Goal: Transaction & Acquisition: Purchase product/service

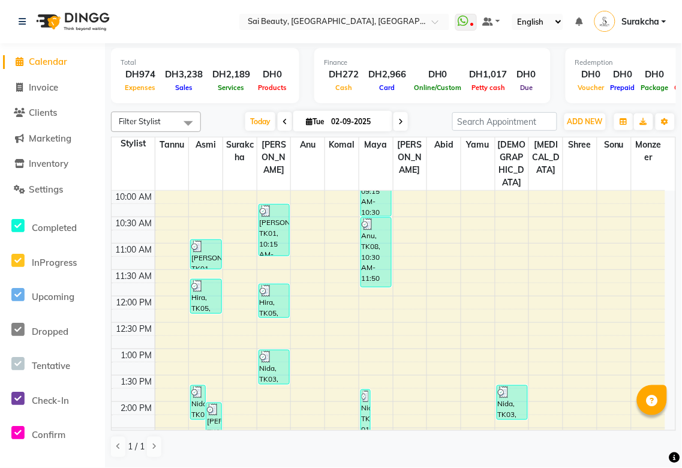
scroll to position [79, 0]
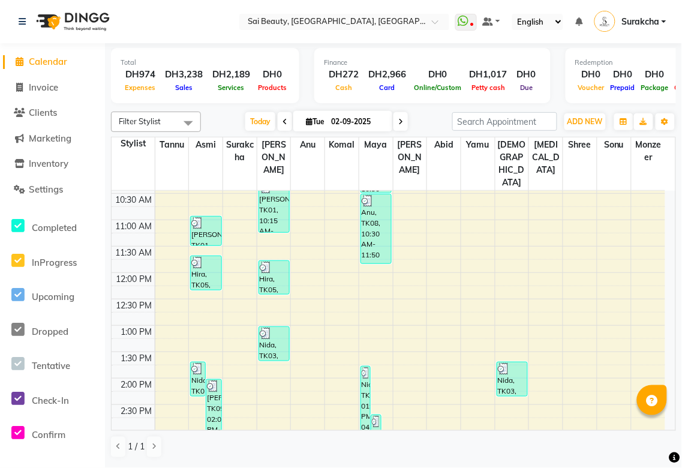
click at [662, 433] on div "Filter Stylist Select All [PERSON_NAME][MEDICAL_DATA] [PERSON_NAME] Asmi [PERSO…" at bounding box center [393, 285] width 565 height 356
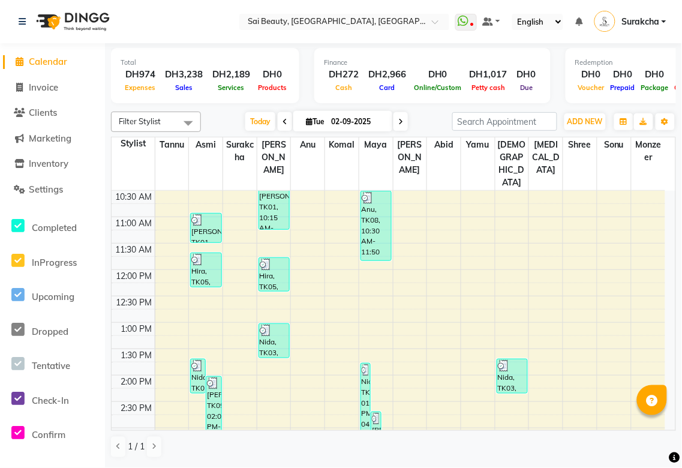
click at [662, 433] on div "Filter Stylist Select All [PERSON_NAME][MEDICAL_DATA] [PERSON_NAME] Asmi [PERSO…" at bounding box center [393, 285] width 565 height 356
click at [663, 433] on div "Filter Stylist Select All [PERSON_NAME][MEDICAL_DATA] [PERSON_NAME] Asmi [PERSO…" at bounding box center [393, 285] width 565 height 356
click at [662, 431] on div "Filter Stylist Select All [PERSON_NAME][MEDICAL_DATA] [PERSON_NAME] Asmi [PERSO…" at bounding box center [393, 285] width 565 height 356
click at [663, 431] on div "Filter Stylist Select All [PERSON_NAME][MEDICAL_DATA] [PERSON_NAME] Asmi [PERSO…" at bounding box center [393, 285] width 565 height 356
click at [664, 441] on td at bounding box center [410, 447] width 511 height 13
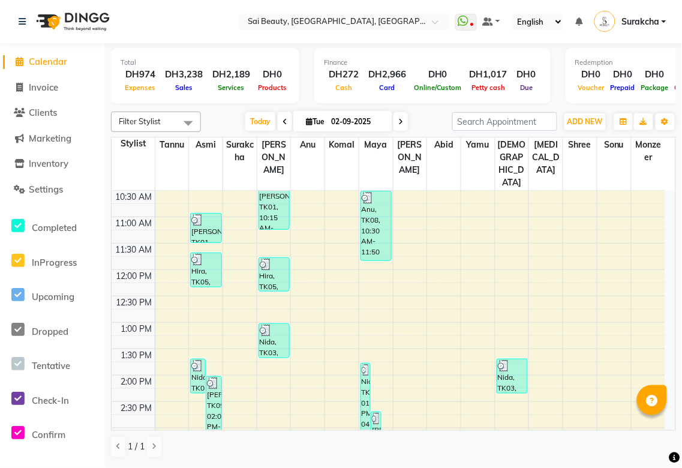
click at [665, 441] on td at bounding box center [410, 447] width 511 height 13
click at [664, 441] on td at bounding box center [410, 447] width 511 height 13
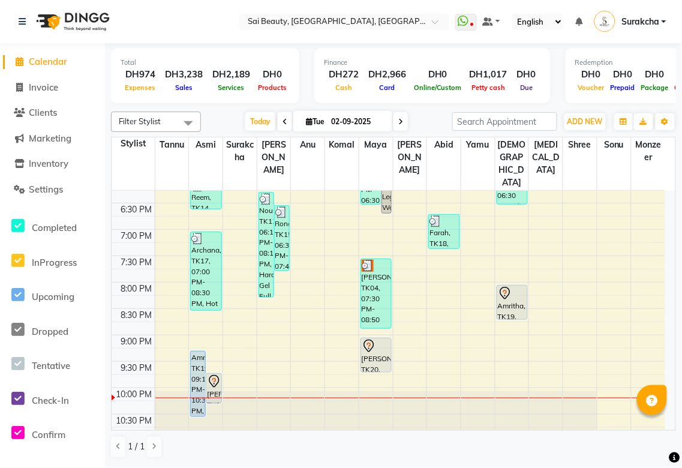
scroll to position [531, 0]
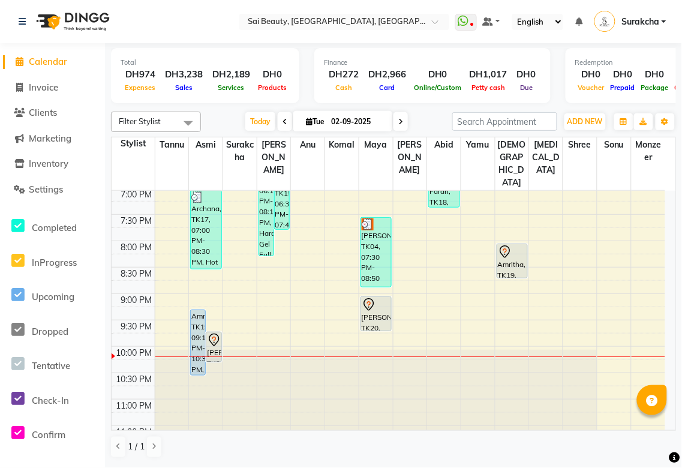
click at [377, 239] on div "[PERSON_NAME], TK04, 07:30 PM-08:50 PM, Hot Oil Head Massage (With Wash),Spa Pe…" at bounding box center [376, 252] width 30 height 69
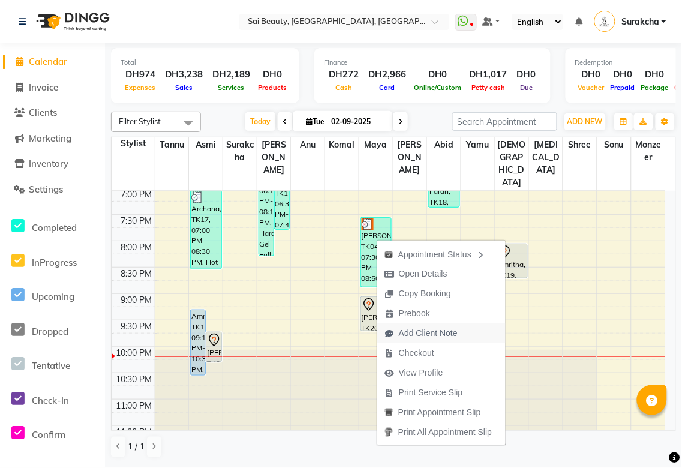
click at [445, 333] on span "Add Client Note" at bounding box center [428, 333] width 59 height 13
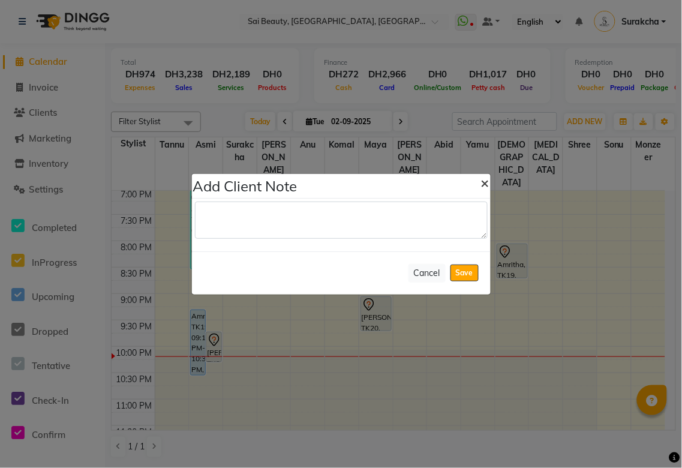
click at [477, 182] on button "×" at bounding box center [486, 183] width 28 height 34
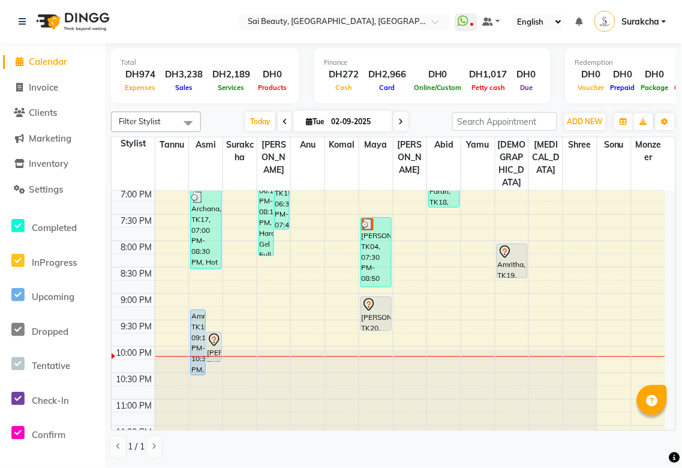
click at [370, 238] on div "[PERSON_NAME], TK04, 07:30 PM-08:50 PM, Hot Oil Head Massage (With Wash),Spa Pe…" at bounding box center [376, 252] width 30 height 69
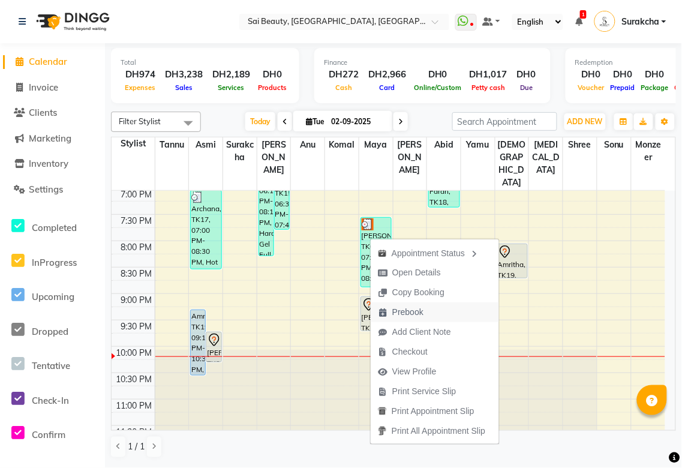
click at [403, 310] on span "Prebook" at bounding box center [408, 312] width 31 height 13
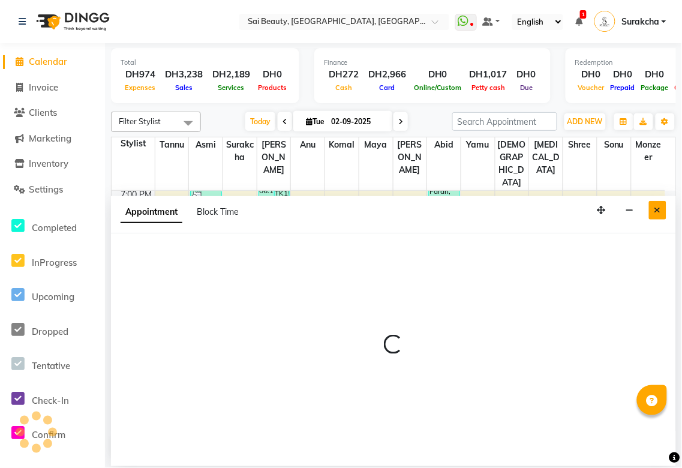
click at [655, 208] on icon "Close" at bounding box center [658, 210] width 7 height 8
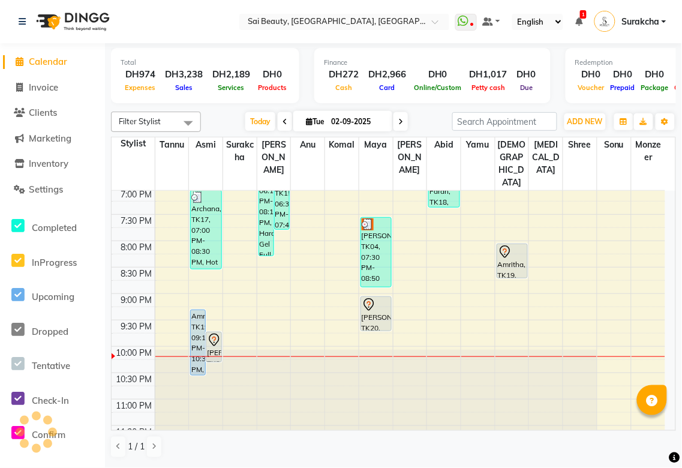
click at [369, 237] on div "[PERSON_NAME], TK04, 07:30 PM-08:50 PM, Hot Oil Head Massage (With Wash),Spa Pe…" at bounding box center [376, 252] width 30 height 69
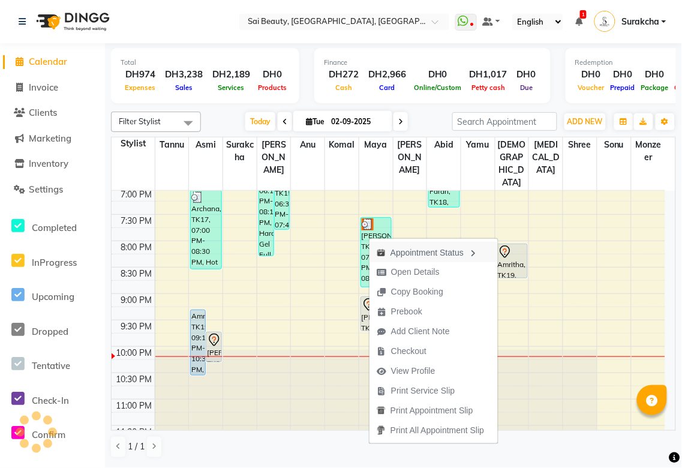
click at [447, 251] on div "Appointment Status" at bounding box center [434, 252] width 128 height 20
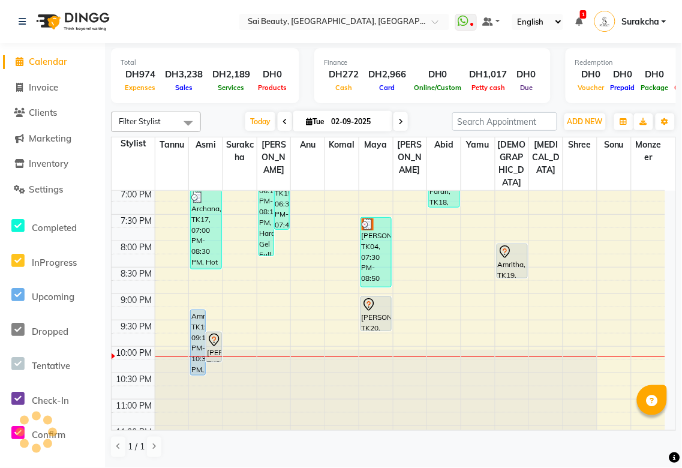
click at [370, 218] on div "[PERSON_NAME], TK04, 07:30 PM-08:50 PM, Hot Oil Head Massage (With Wash),Spa Pe…" at bounding box center [376, 252] width 30 height 69
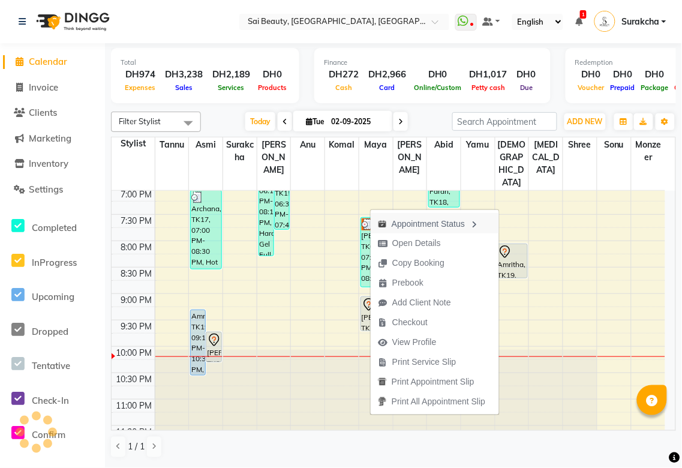
click at [398, 224] on div "Appointment Status" at bounding box center [435, 223] width 128 height 20
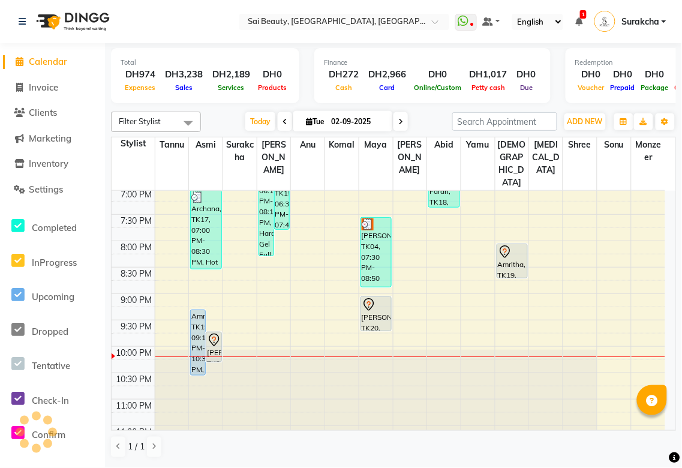
click at [372, 218] on img at bounding box center [368, 224] width 12 height 12
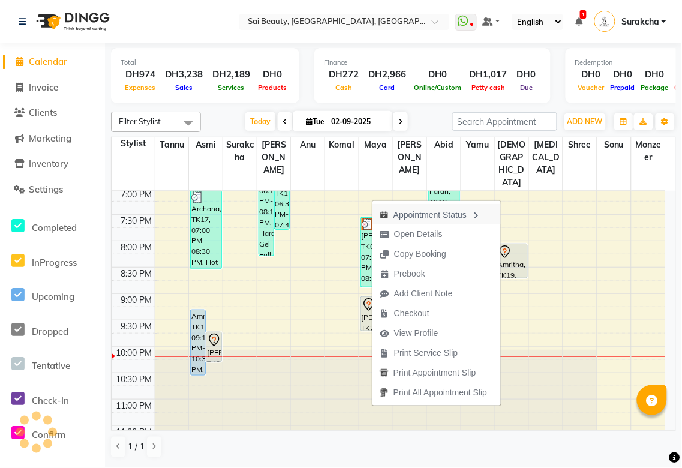
click at [378, 212] on div "Appointment Status" at bounding box center [437, 214] width 128 height 20
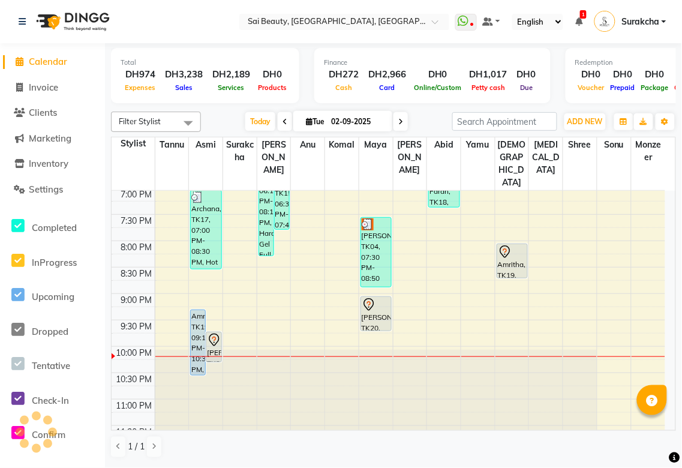
click at [369, 236] on div "[PERSON_NAME], TK04, 07:30 PM-08:50 PM, Hot Oil Head Massage (With Wash),Spa Pe…" at bounding box center [376, 252] width 30 height 69
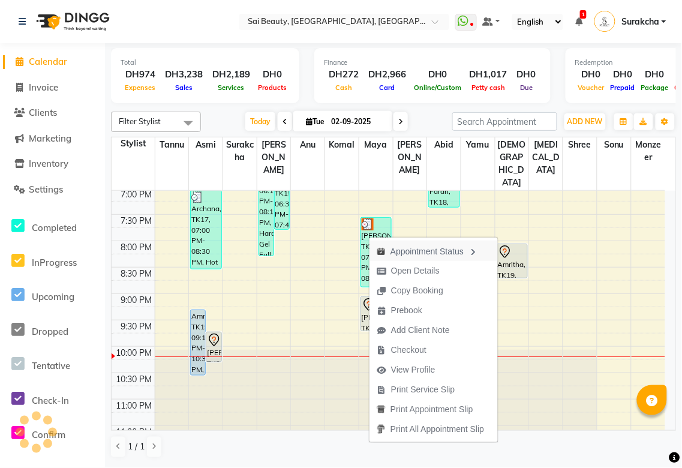
click at [478, 248] on icon "button" at bounding box center [474, 252] width 10 height 8
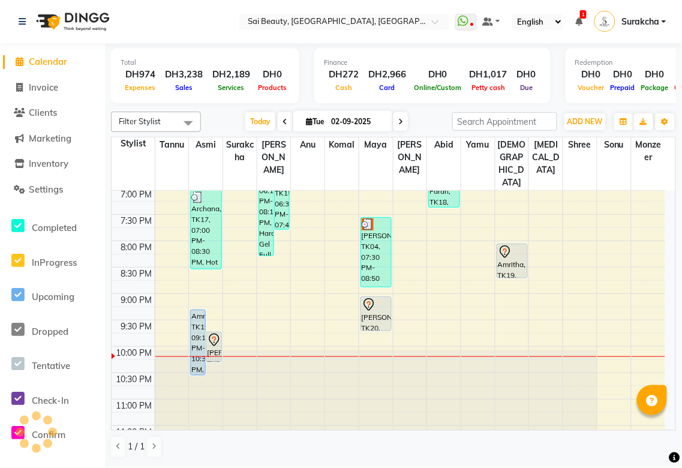
click at [367, 244] on div "[PERSON_NAME], TK04, 07:30 PM-08:50 PM, Hot Oil Head Massage (With Wash),Spa Pe…" at bounding box center [376, 252] width 30 height 69
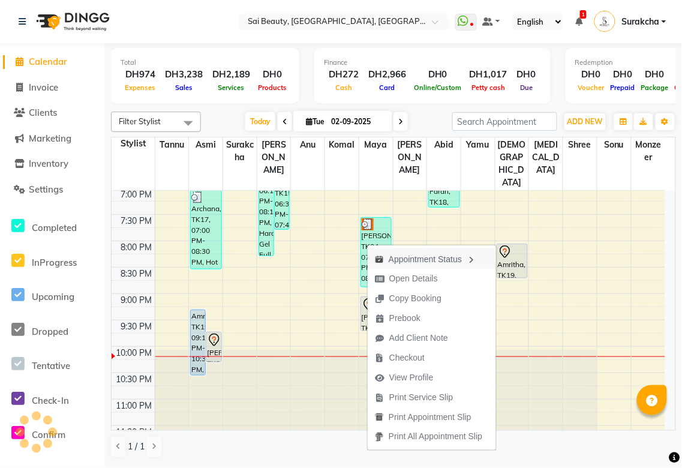
click at [476, 262] on icon "button" at bounding box center [472, 260] width 10 height 8
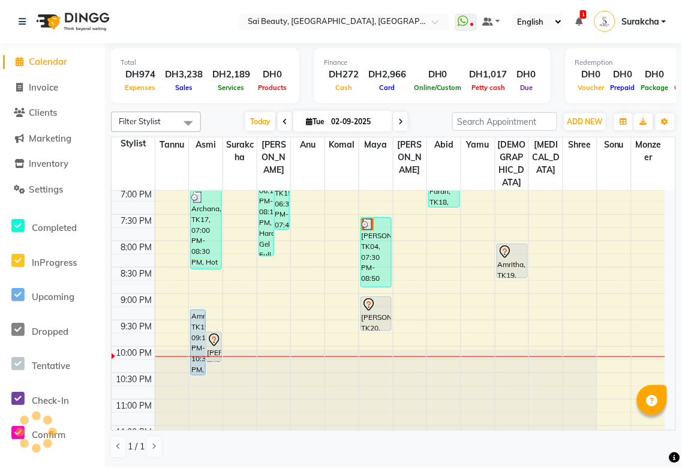
click at [376, 239] on div "[PERSON_NAME], TK04, 07:30 PM-08:50 PM, Hot Oil Head Massage (With Wash),Spa Pe…" at bounding box center [376, 252] width 30 height 69
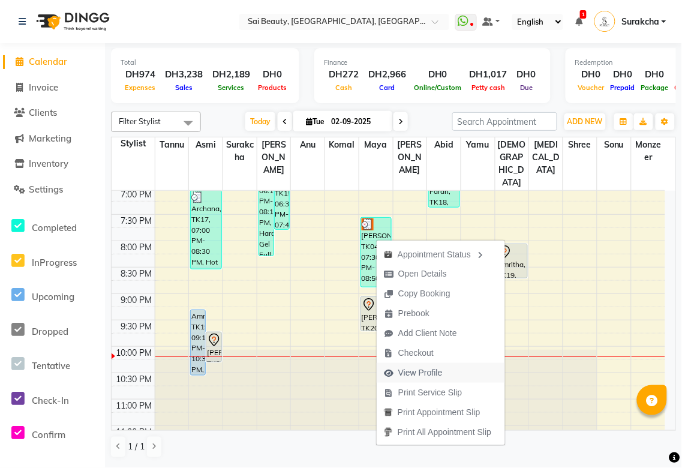
click at [417, 371] on span "View Profile" at bounding box center [421, 373] width 44 height 13
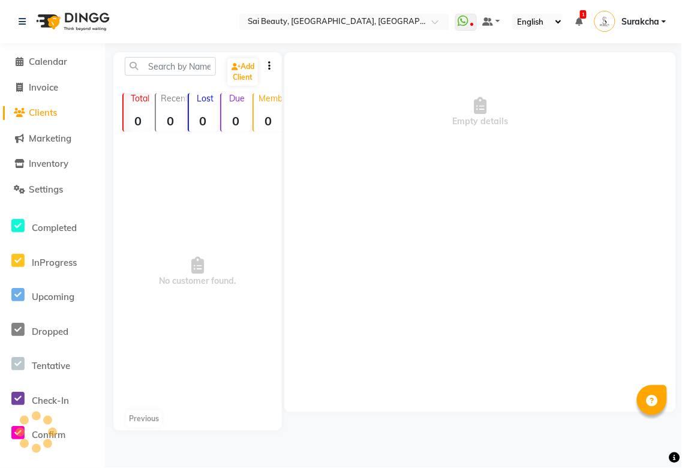
click at [585, 13] on span "1" at bounding box center [583, 14] width 7 height 8
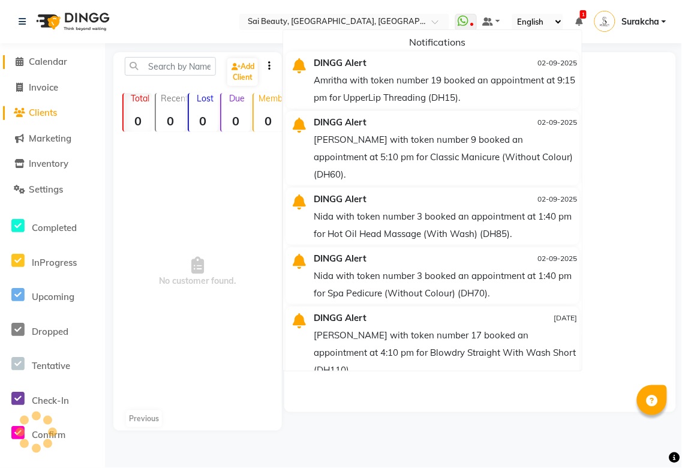
click at [43, 66] on span "Calendar" at bounding box center [48, 61] width 38 height 11
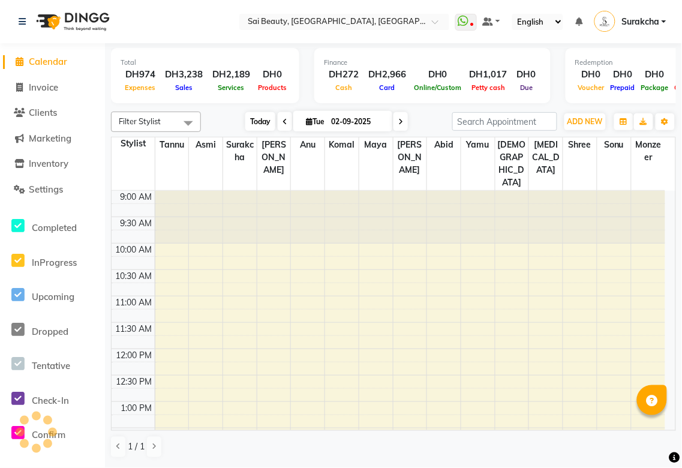
click at [266, 118] on span "Today" at bounding box center [260, 121] width 30 height 19
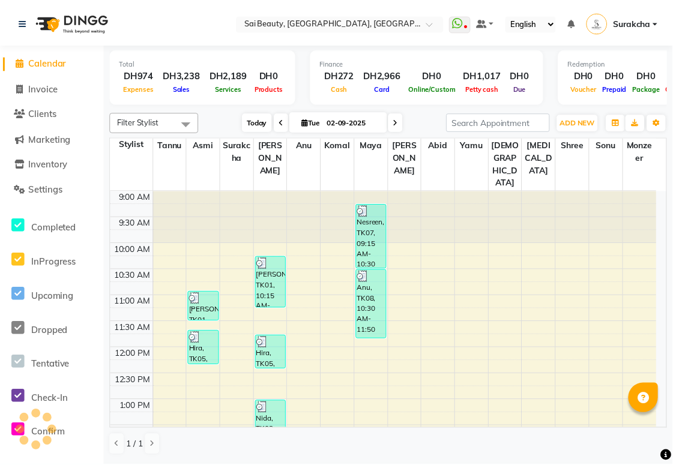
scroll to position [531, 0]
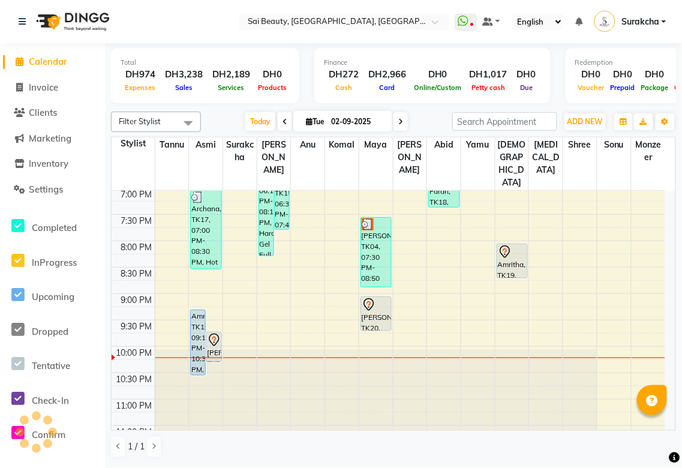
click at [515, 244] on div "Amritha, TK19, 08:00 PM-08:40 PM, Spa Pedicure (Normal Colour)" at bounding box center [513, 261] width 30 height 34
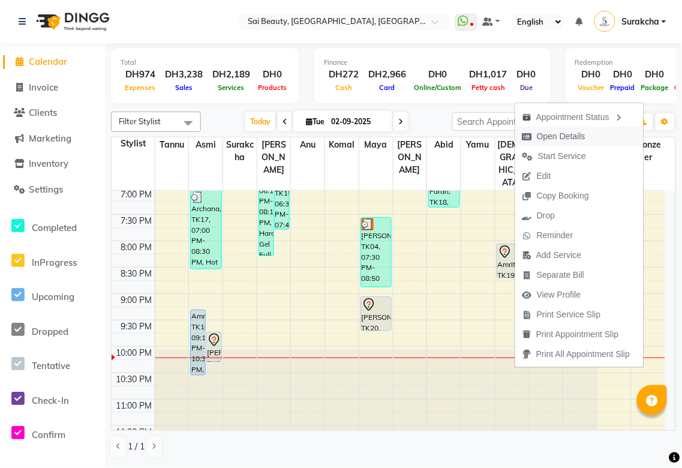
click at [570, 132] on span "Open Details" at bounding box center [561, 136] width 49 height 13
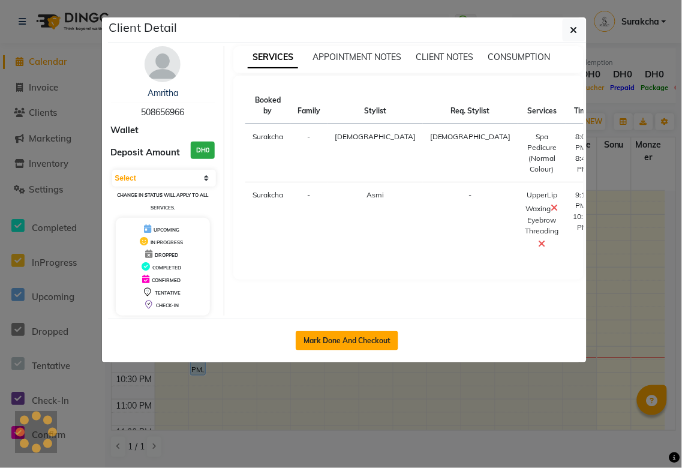
click at [385, 343] on button "Mark Done And Checkout" at bounding box center [347, 340] width 103 height 19
select select "service"
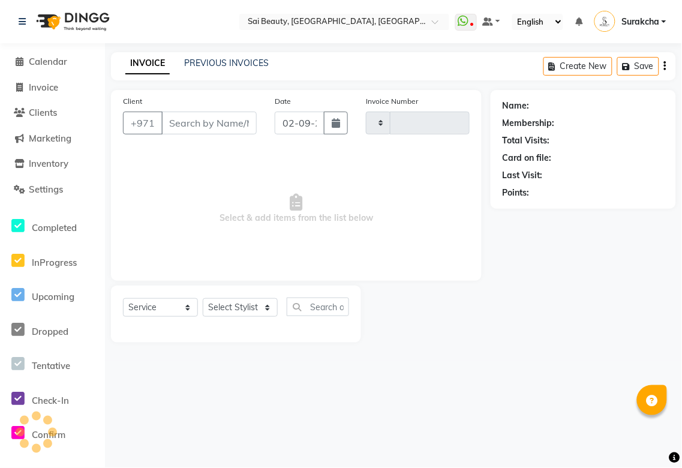
type input "3278"
select select "5352"
type input "508656966"
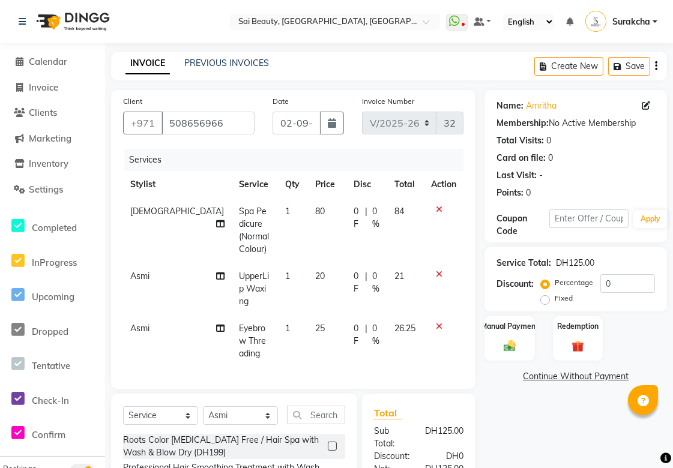
scroll to position [119, 0]
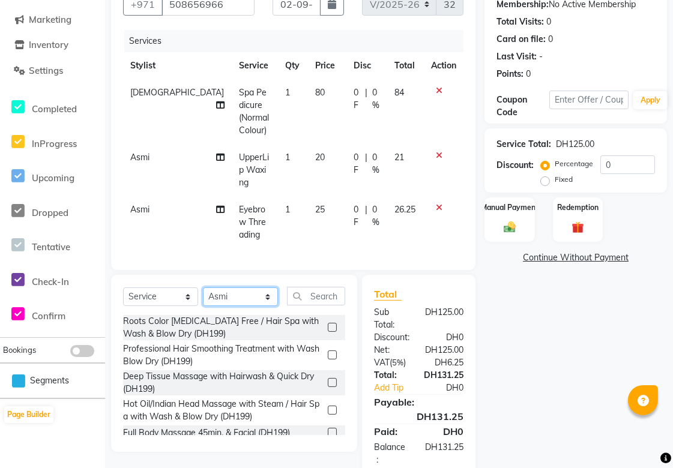
click at [267, 287] on select "Select Stylist [PERSON_NAME][MEDICAL_DATA] [PERSON_NAME] Asmi Ausha [PERSON_NAM…" at bounding box center [240, 296] width 75 height 19
select select "63384"
click at [203, 287] on select "Select Stylist [PERSON_NAME][MEDICAL_DATA] [PERSON_NAME] Asmi Ausha [PERSON_NAM…" at bounding box center [240, 296] width 75 height 19
click at [317, 287] on input "text" at bounding box center [316, 296] width 58 height 19
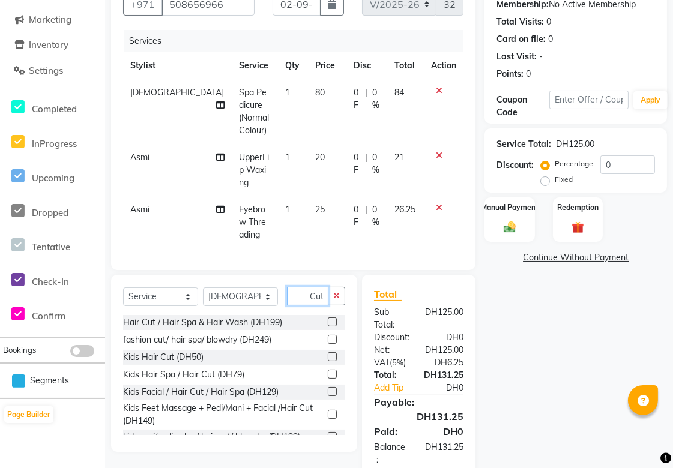
scroll to position [0, 2]
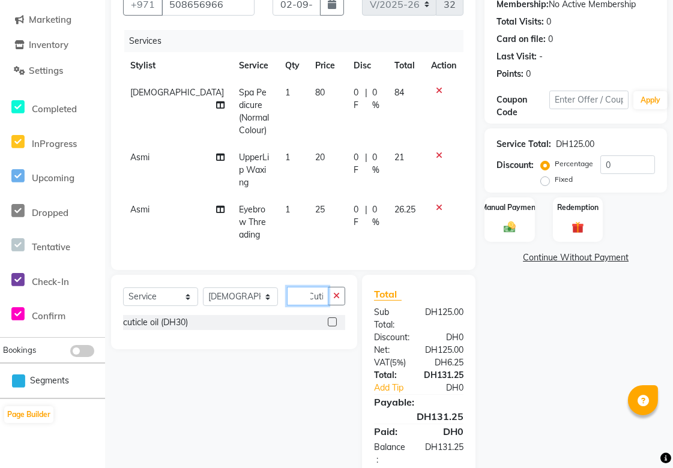
type input "Cuti"
click at [335, 317] on label at bounding box center [332, 321] width 9 height 9
click at [335, 319] on input "checkbox" at bounding box center [332, 323] width 8 height 8
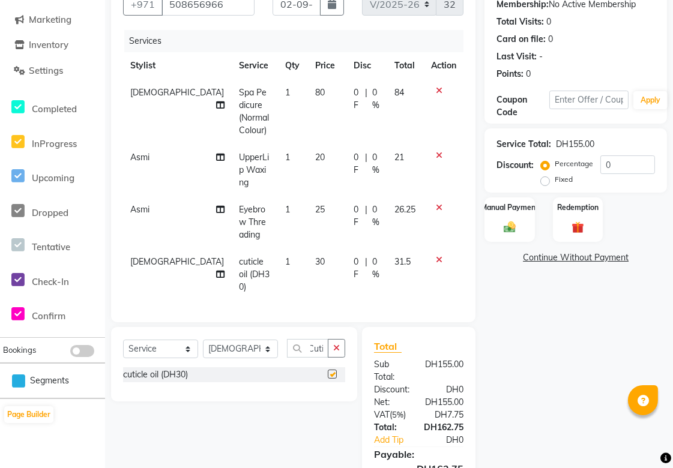
scroll to position [0, 0]
checkbox input "false"
click at [337, 344] on icon "button" at bounding box center [336, 348] width 7 height 8
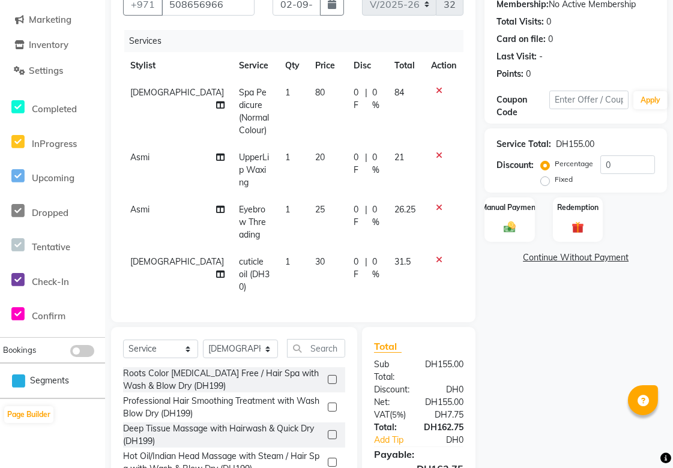
click at [437, 91] on icon at bounding box center [439, 90] width 7 height 8
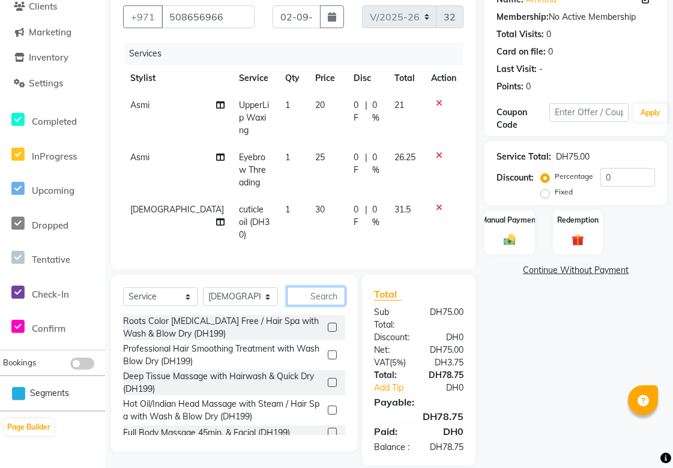
click at [321, 287] on input "text" at bounding box center [316, 296] width 58 height 19
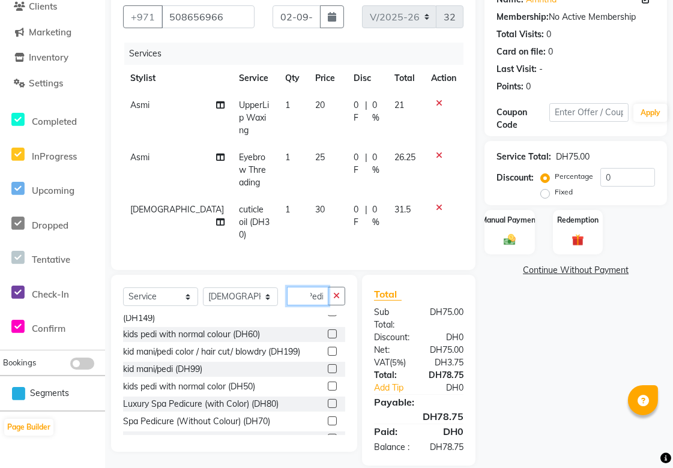
scroll to position [50, 0]
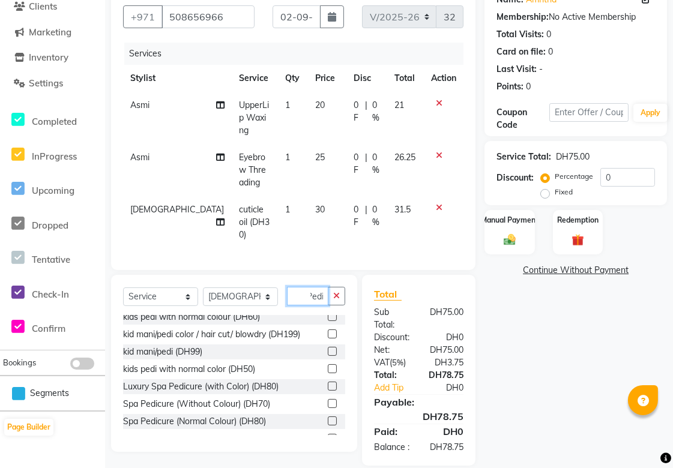
type input "Pedi"
click at [328, 399] on label at bounding box center [332, 403] width 9 height 9
click at [328, 400] on input "checkbox" at bounding box center [332, 404] width 8 height 8
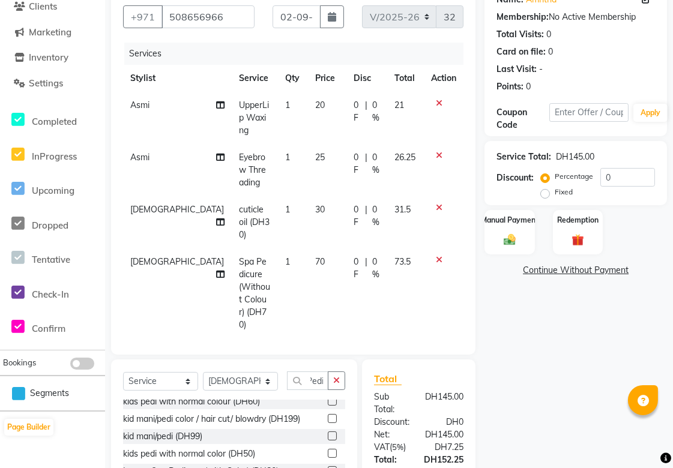
scroll to position [0, 0]
checkbox input "false"
click at [333, 376] on icon "button" at bounding box center [336, 380] width 7 height 8
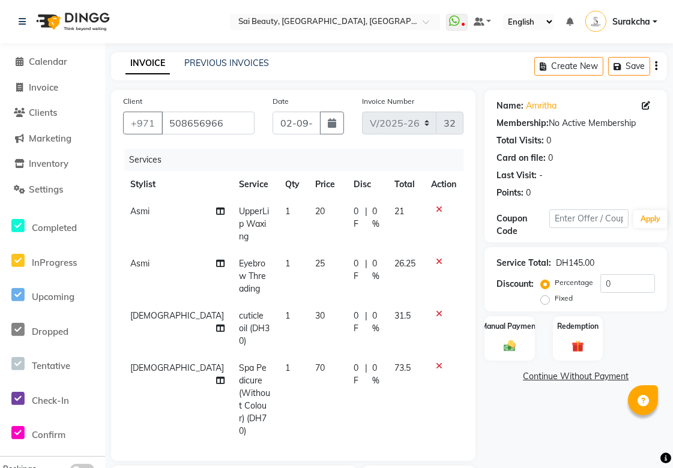
click at [436, 310] on icon at bounding box center [439, 314] width 7 height 8
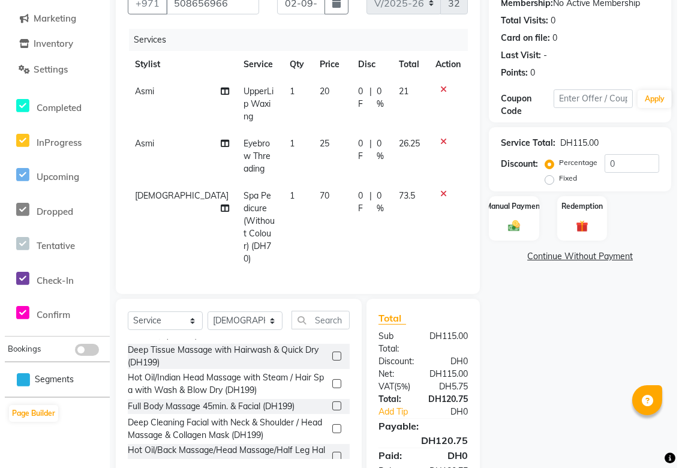
scroll to position [132, 0]
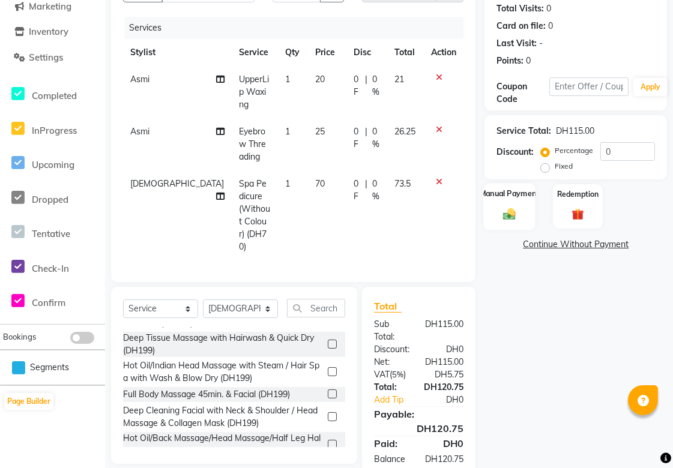
click at [516, 214] on img at bounding box center [509, 214] width 20 height 14
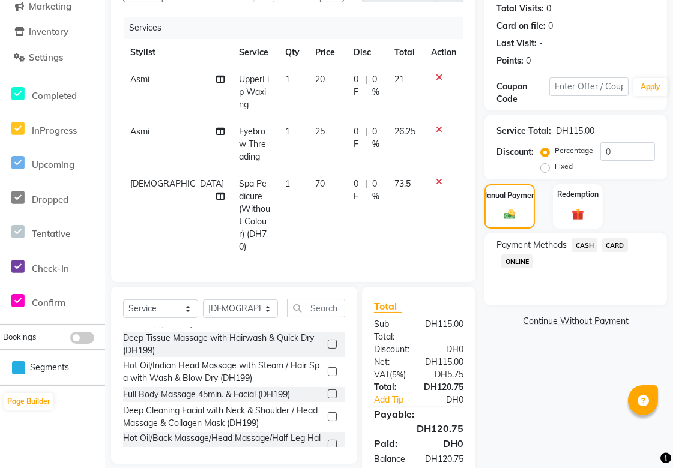
click at [609, 244] on span "CARD" at bounding box center [615, 245] width 26 height 14
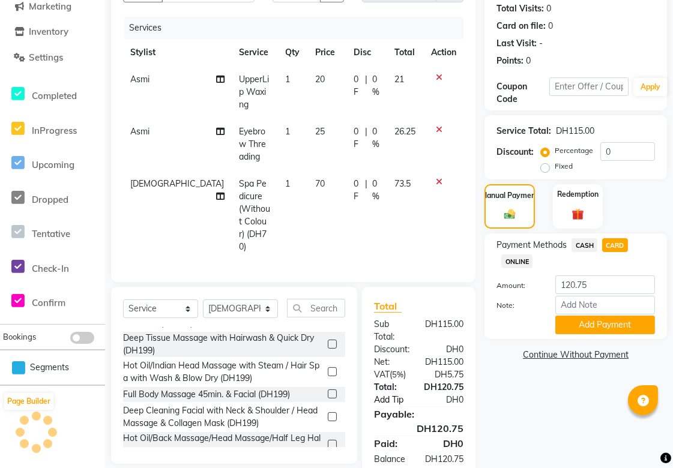
click at [380, 394] on link "Add Tip" at bounding box center [396, 400] width 63 height 13
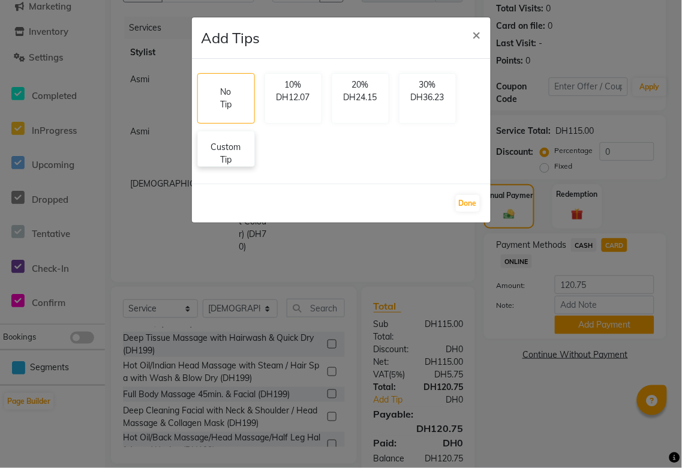
click at [224, 159] on p "Custom Tip" at bounding box center [226, 153] width 42 height 25
select select "40288"
select select "63384"
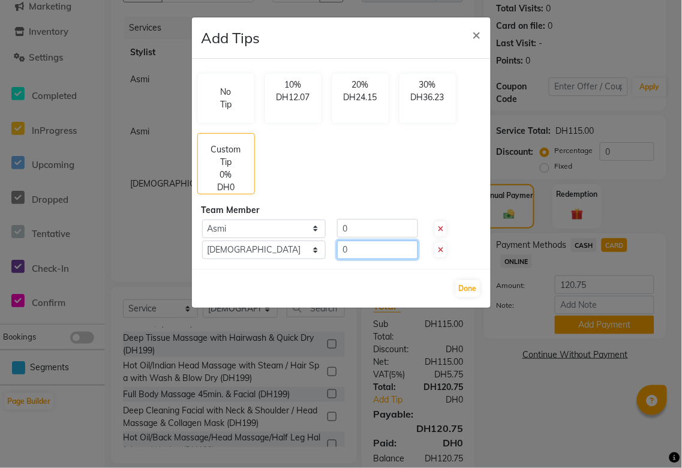
click at [372, 251] on input "0" at bounding box center [377, 250] width 81 height 19
type input "10"
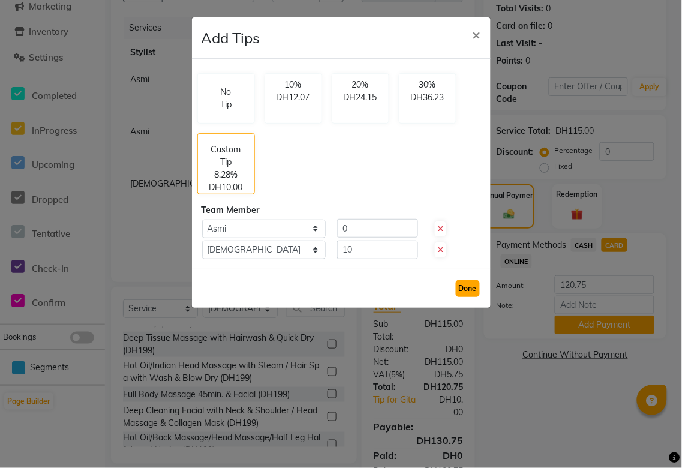
click at [466, 286] on button "Done" at bounding box center [468, 288] width 24 height 17
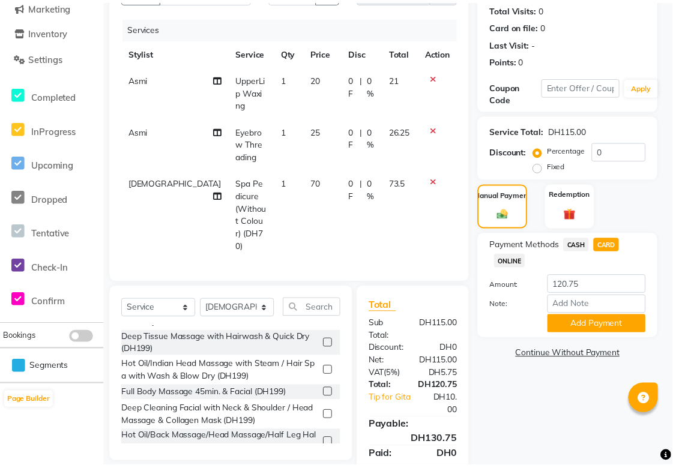
scroll to position [145, 0]
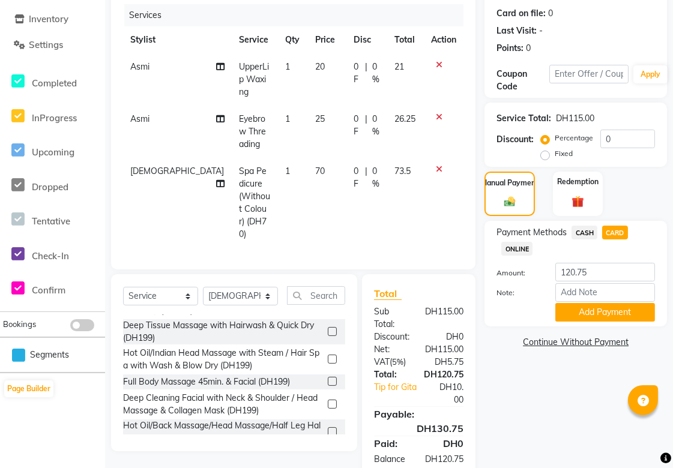
click at [575, 231] on span "CASH" at bounding box center [584, 233] width 26 height 14
type input "130.75"
click at [620, 229] on span "CARD" at bounding box center [615, 233] width 26 height 14
click at [618, 320] on button "Add Payment" at bounding box center [605, 312] width 100 height 19
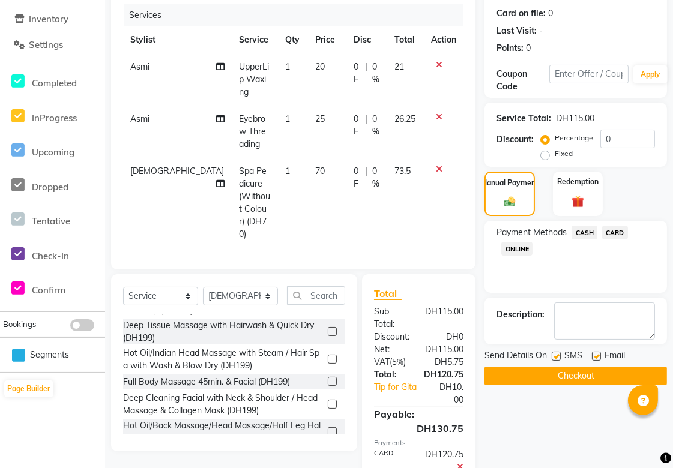
scroll to position [207, 0]
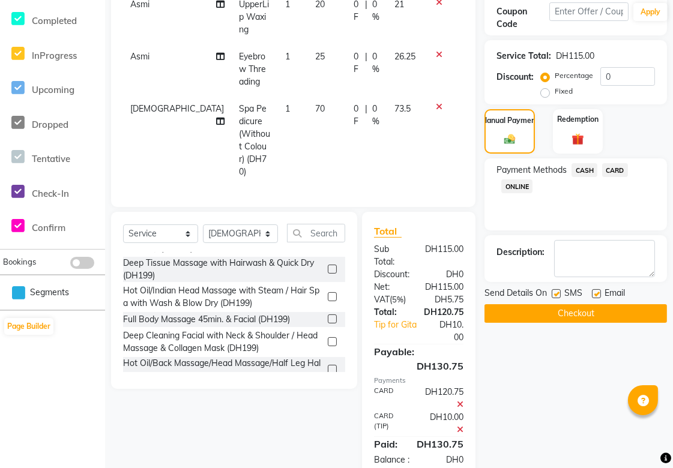
click at [607, 318] on button "Checkout" at bounding box center [575, 313] width 182 height 19
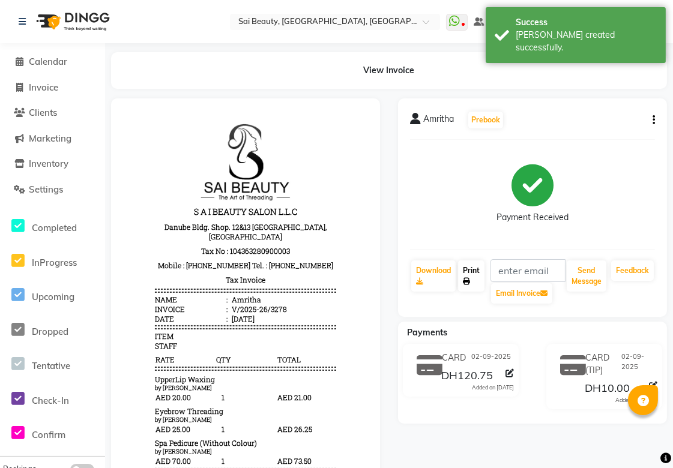
click at [466, 281] on icon at bounding box center [466, 281] width 7 height 7
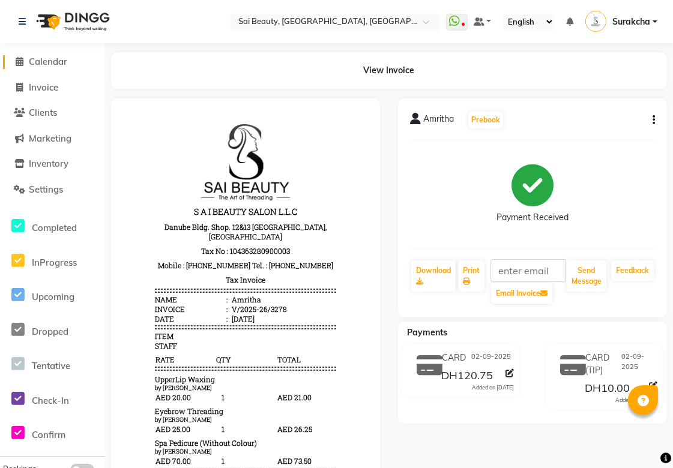
click at [31, 64] on span "Calendar" at bounding box center [48, 61] width 38 height 11
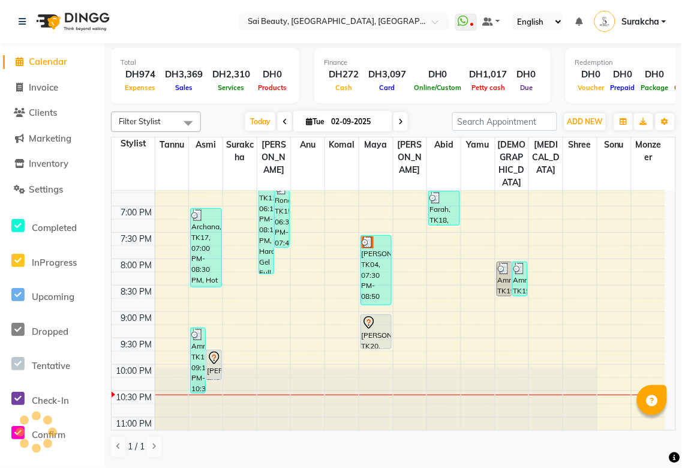
scroll to position [531, 0]
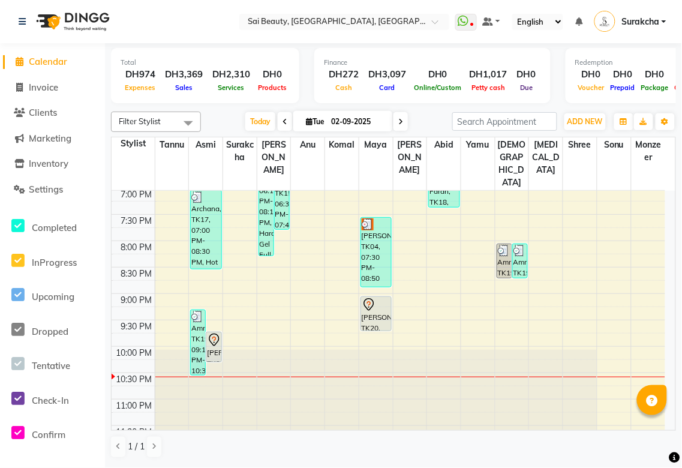
click at [374, 298] on icon at bounding box center [369, 305] width 14 height 14
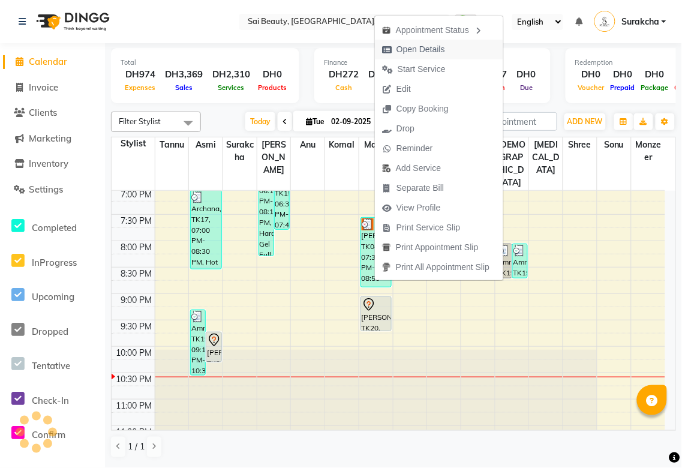
click at [429, 50] on span "Open Details" at bounding box center [421, 49] width 49 height 13
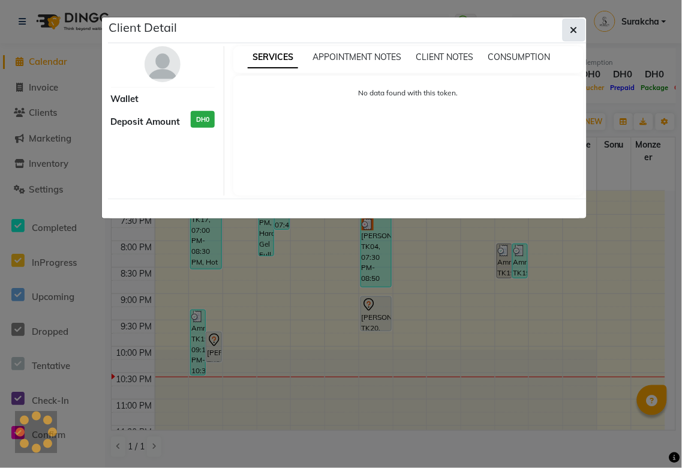
click at [573, 26] on icon "button" at bounding box center [574, 30] width 7 height 10
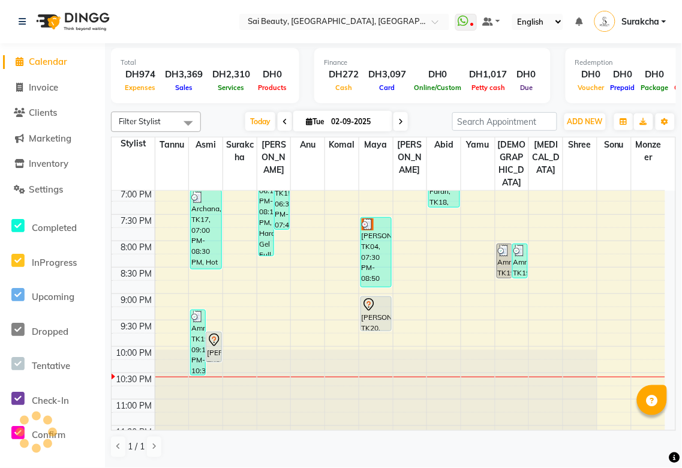
click at [371, 301] on div "[PERSON_NAME], TK20, 09:00 PM-09:40 PM, Full Body Massage (60min)" at bounding box center [376, 314] width 30 height 34
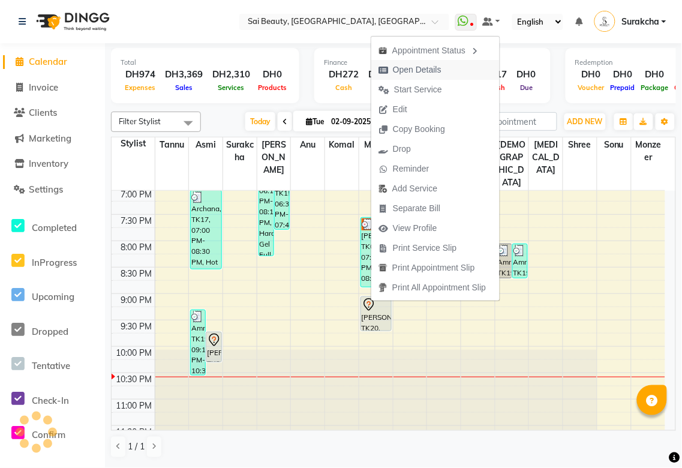
click at [434, 74] on span "Open Details" at bounding box center [417, 70] width 49 height 13
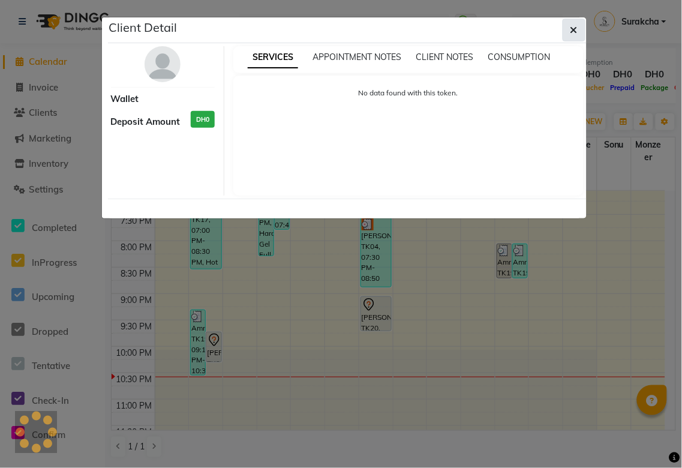
click at [574, 29] on icon "button" at bounding box center [574, 30] width 7 height 10
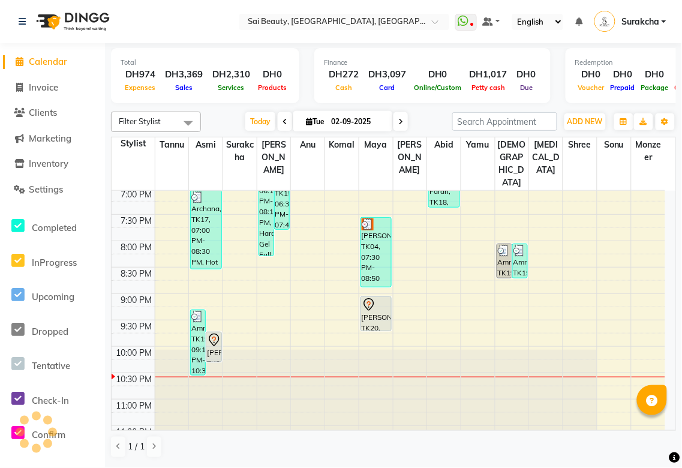
click at [214, 332] on div "[PERSON_NAME], TK20, 09:40 PM-10:15 PM, Skeyndor Express Facial (30 Mins)" at bounding box center [213, 346] width 14 height 29
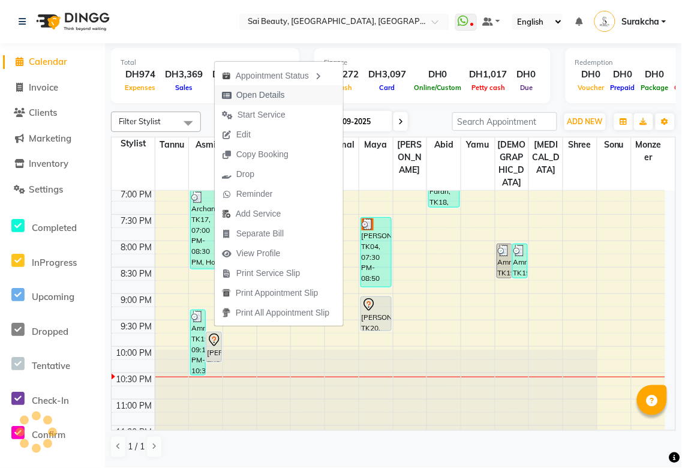
click at [267, 97] on span "Open Details" at bounding box center [260, 95] width 49 height 13
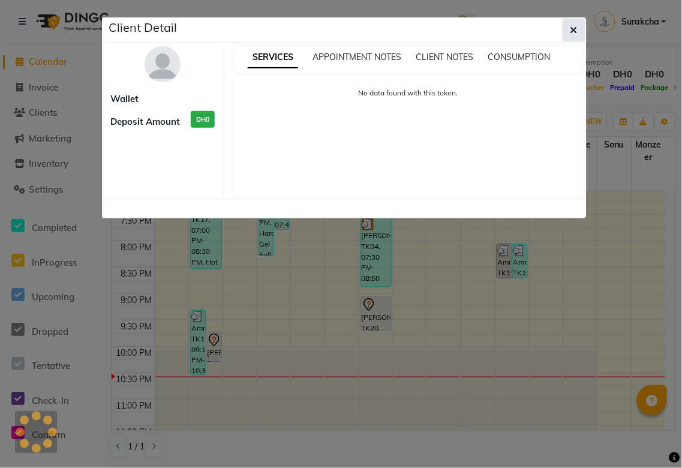
click at [573, 29] on icon "button" at bounding box center [574, 30] width 7 height 10
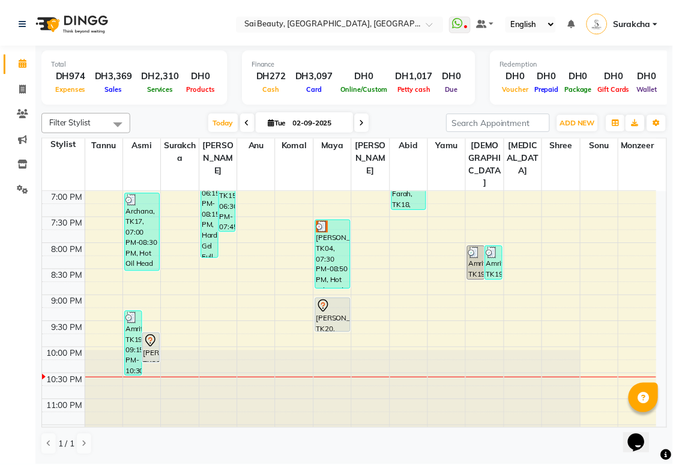
scroll to position [531, 0]
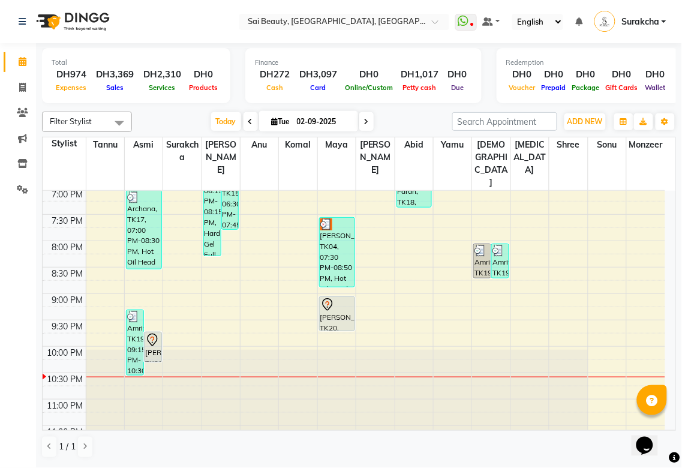
click at [148, 332] on div "[PERSON_NAME], TK20, 09:40 PM-10:15 PM, Skeyndor Express Facial (30 Mins)" at bounding box center [153, 346] width 17 height 29
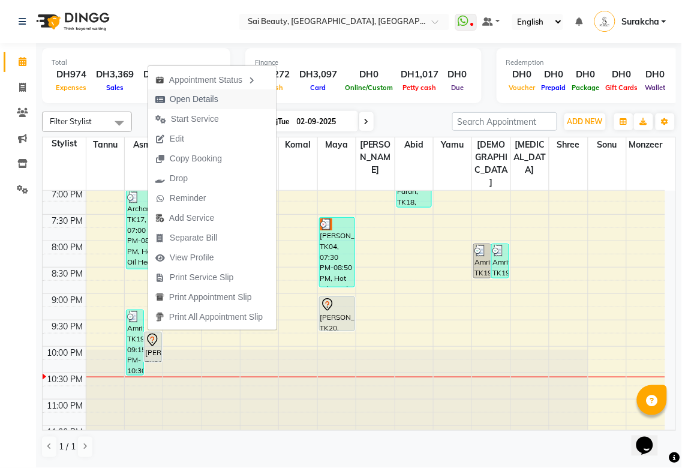
click at [188, 100] on span "Open Details" at bounding box center [194, 99] width 49 height 13
select select "7"
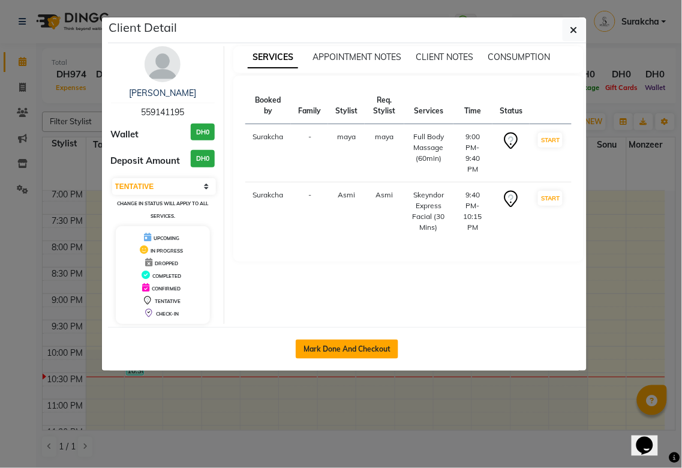
click at [362, 356] on button "Mark Done And Checkout" at bounding box center [347, 349] width 103 height 19
select select "service"
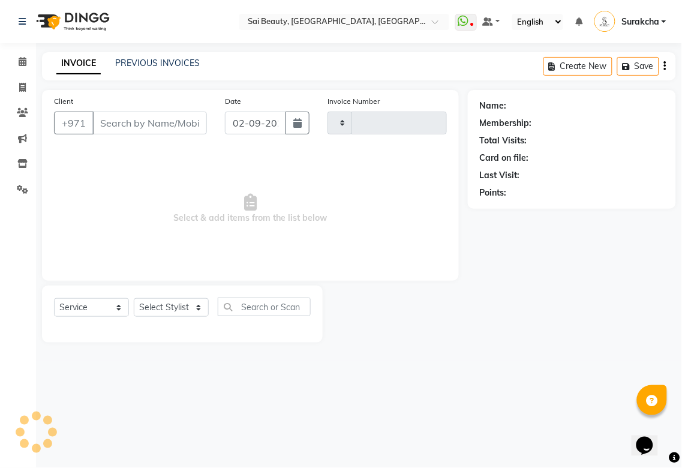
type input "3279"
select select "5352"
type input "559141195"
select select "52340"
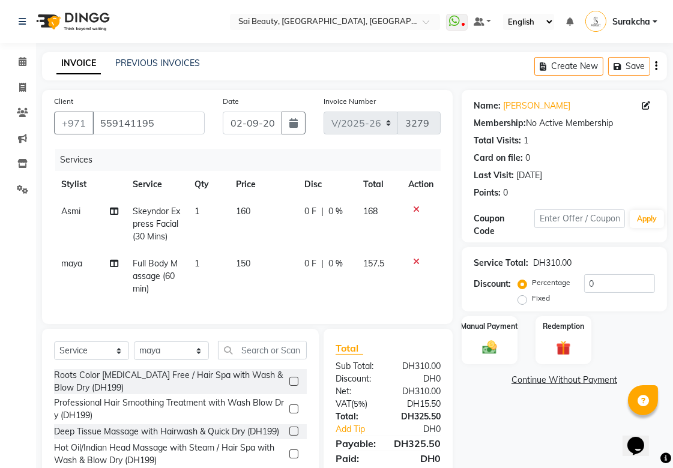
scroll to position [66, 0]
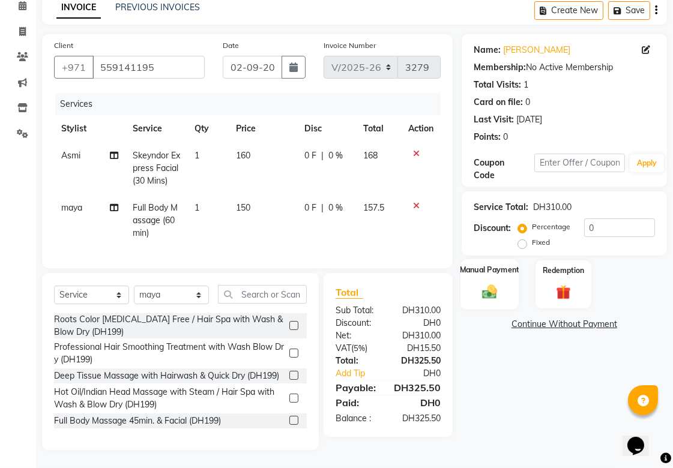
click at [484, 290] on div "Manual Payment" at bounding box center [489, 284] width 58 height 50
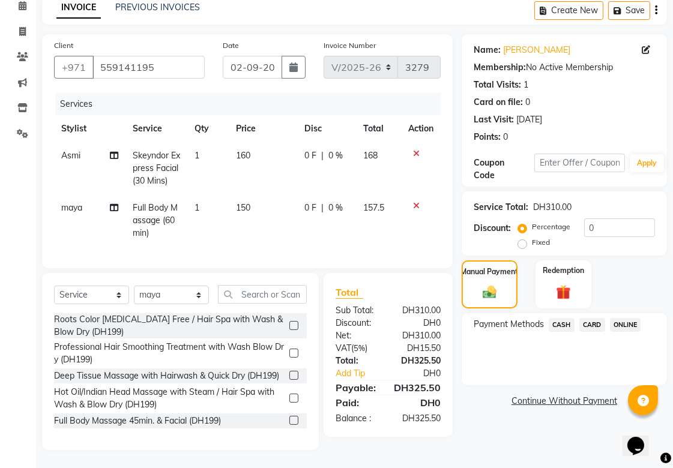
click at [630, 319] on span "ONLINE" at bounding box center [625, 325] width 31 height 14
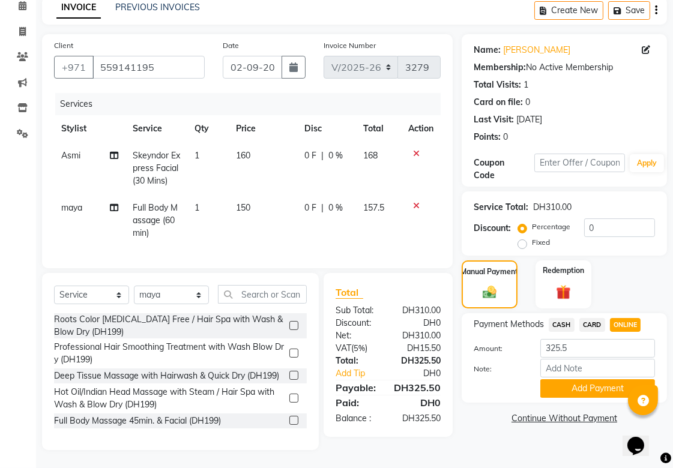
click at [589, 318] on span "CARD" at bounding box center [592, 325] width 26 height 14
click at [618, 388] on button "Add Payment" at bounding box center [597, 388] width 115 height 19
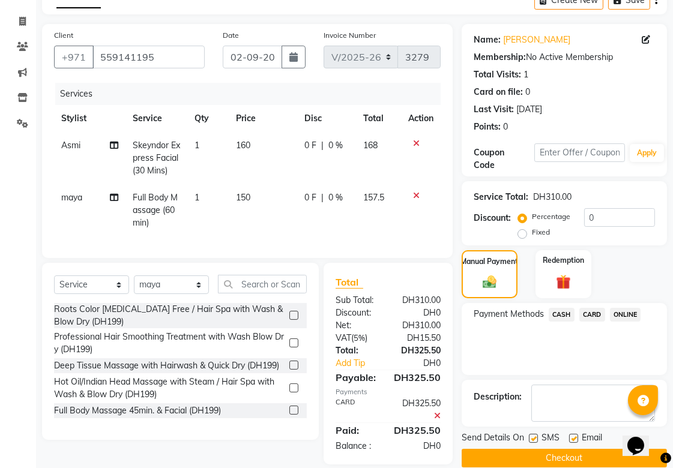
scroll to position [91, 0]
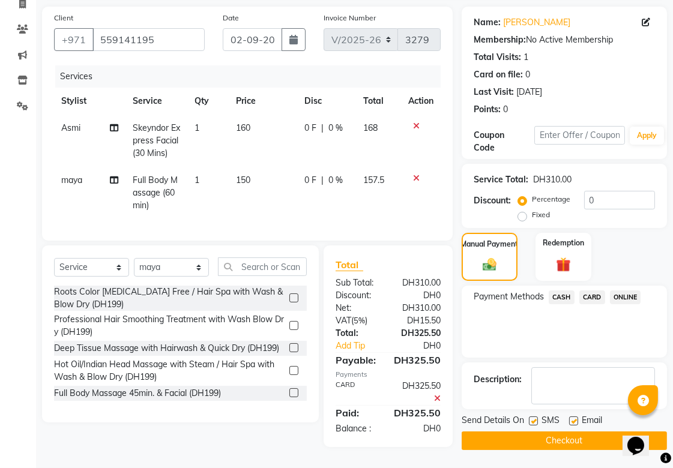
click at [583, 439] on button "Checkout" at bounding box center [564, 441] width 205 height 19
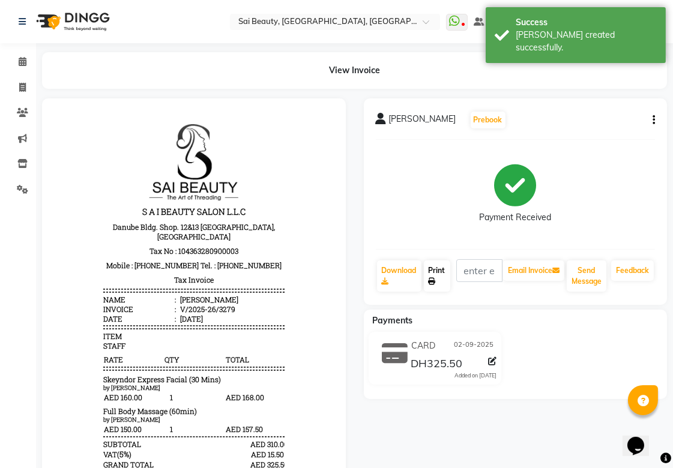
click at [435, 284] on icon at bounding box center [432, 281] width 7 height 7
click at [34, 9] on img at bounding box center [72, 22] width 82 height 34
